Goal: Find specific page/section: Find specific page/section

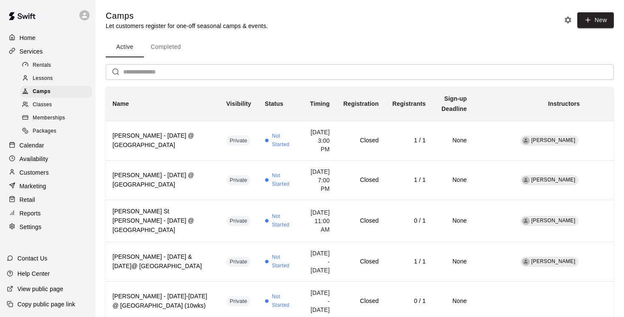
click at [36, 51] on p "Services" at bounding box center [31, 51] width 23 height 8
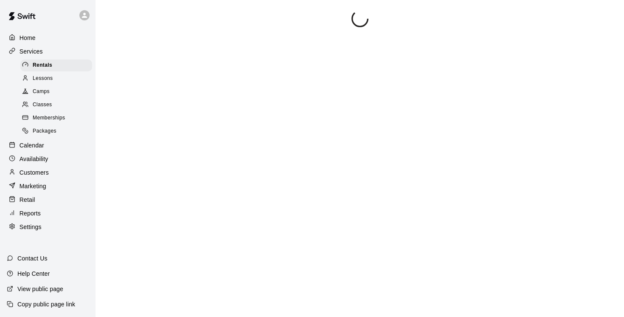
click at [28, 38] on p "Home" at bounding box center [28, 38] width 16 height 8
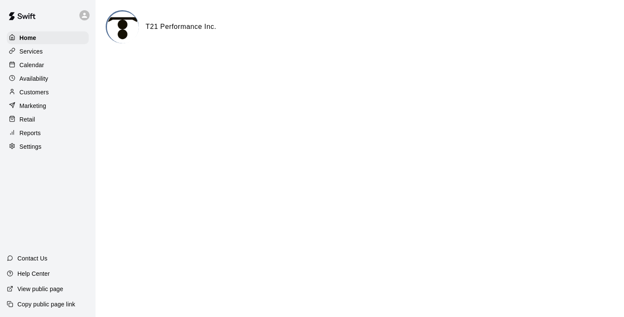
click at [33, 92] on p "Customers" at bounding box center [34, 92] width 29 height 8
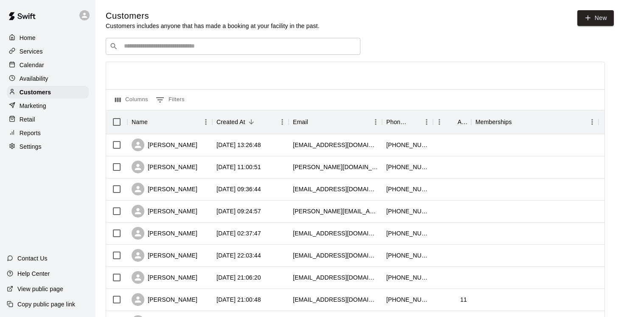
click at [142, 42] on div "​ ​" at bounding box center [233, 46] width 255 height 17
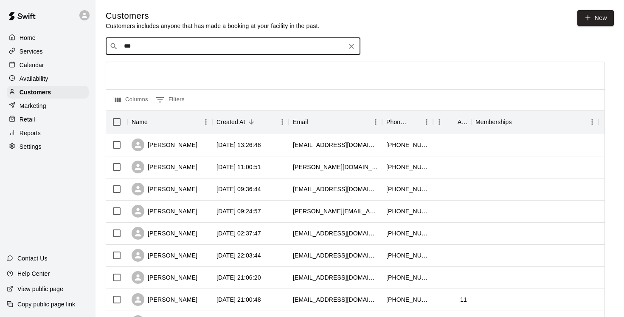
type input "****"
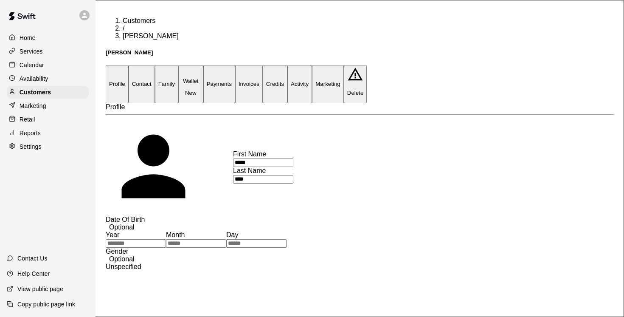
click at [235, 65] on button "Payments" at bounding box center [219, 84] width 32 height 38
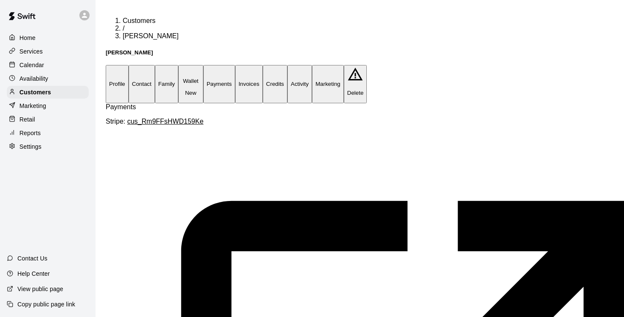
scroll to position [0, 11]
